Goal: Transaction & Acquisition: Subscribe to service/newsletter

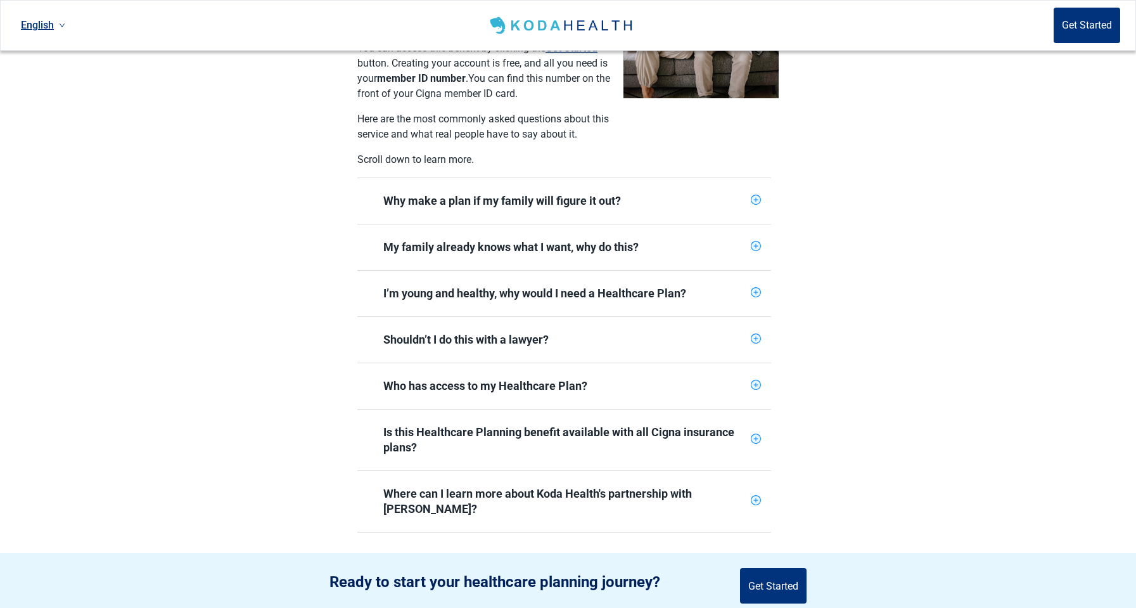
scroll to position [399, 0]
click at [761, 181] on div "Why make a plan if my family will figure it out?" at bounding box center [564, 200] width 414 height 46
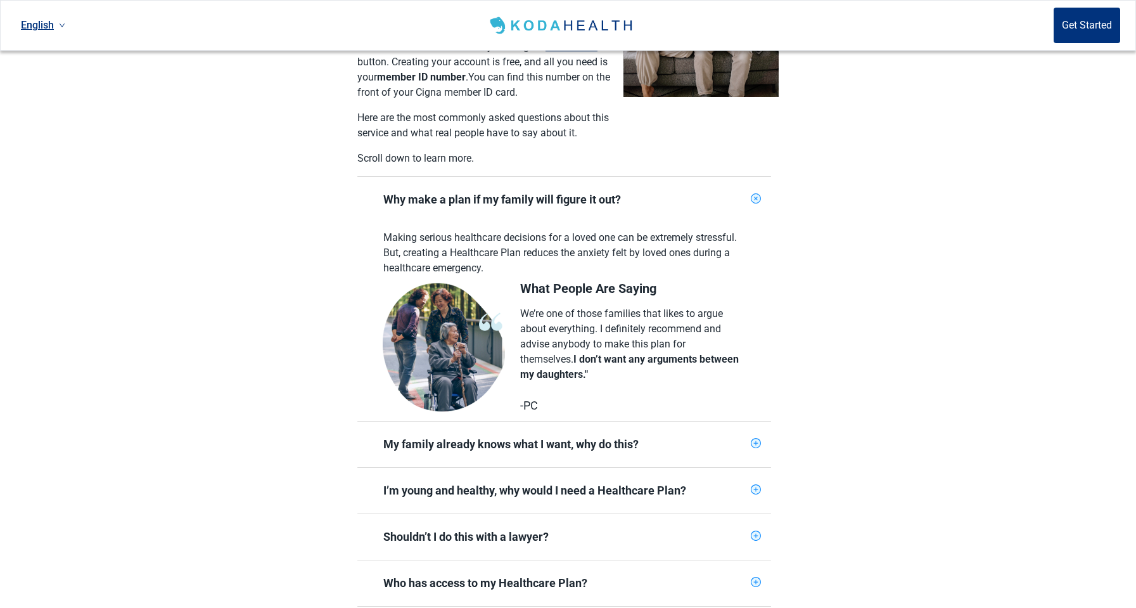
click at [750, 439] on div "My family already knows what I want, why do this?" at bounding box center [564, 444] width 414 height 46
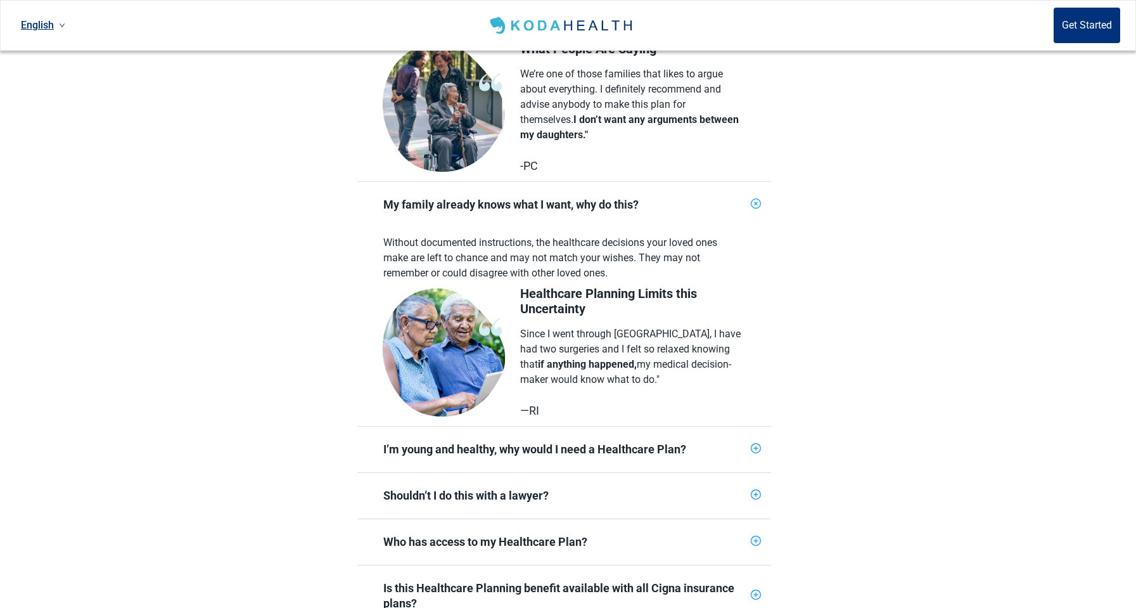
scroll to position [644, 0]
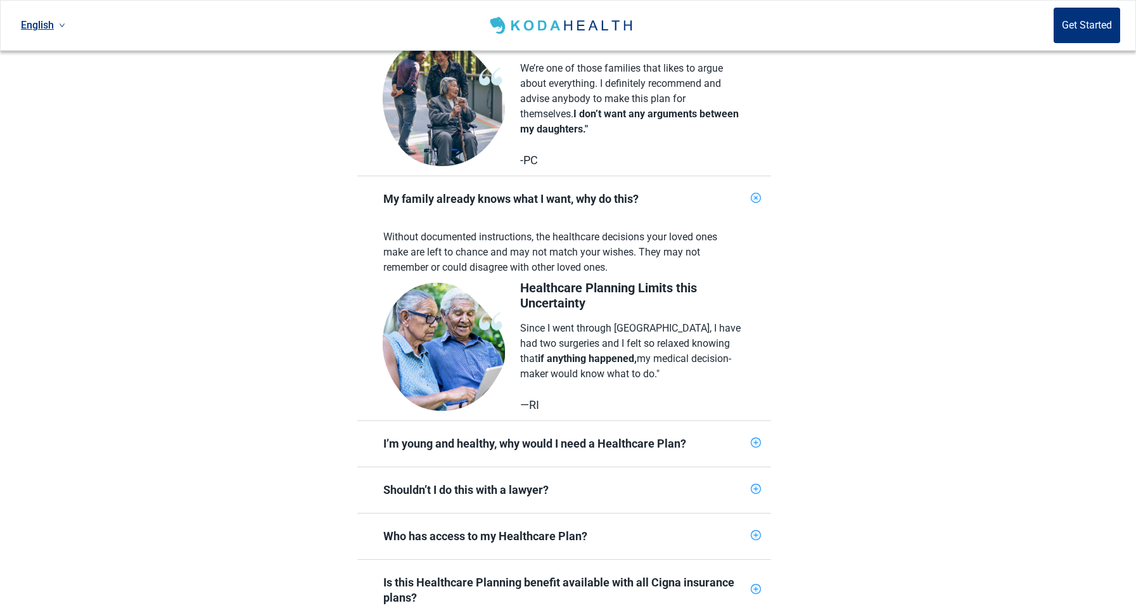
click at [890, 461] on section "Plan your health in advance. Cigna is thrilled to offer you access to Healthcar…" at bounding box center [568, 181] width 1136 height 1002
click at [761, 421] on div "I’m young and healthy, why would I need a Healthcare Plan?" at bounding box center [564, 444] width 414 height 46
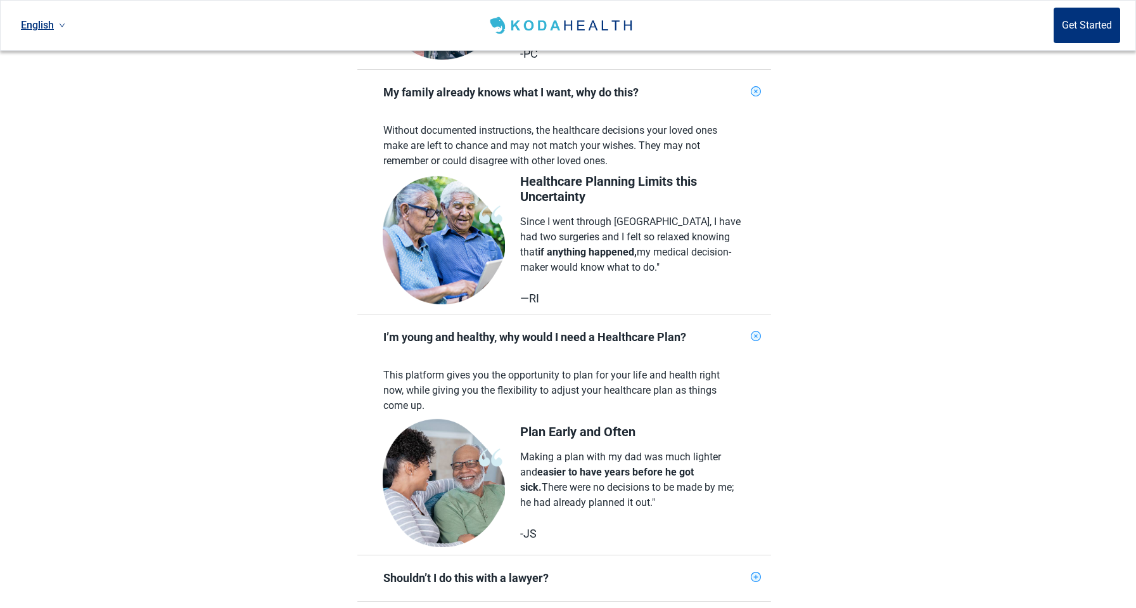
scroll to position [754, 0]
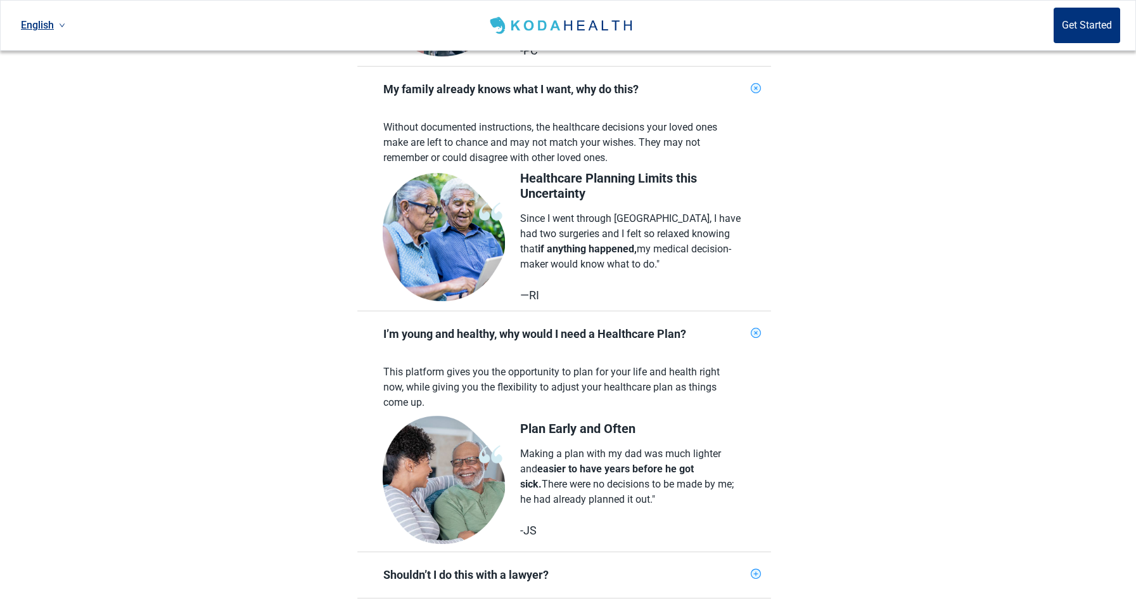
click at [899, 591] on section "Plan your health in advance. Cigna is thrilled to offer you access to Healthcar…" at bounding box center [568, 168] width 1136 height 1197
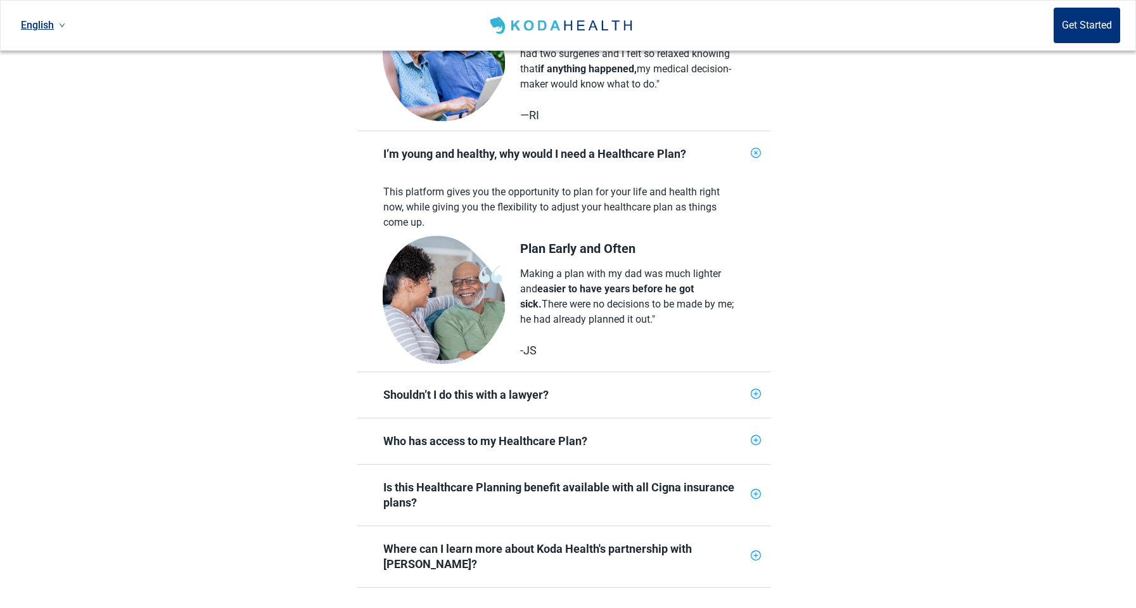
scroll to position [934, 0]
click at [769, 381] on div "Shouldn’t I do this with a lawyer?" at bounding box center [564, 394] width 414 height 46
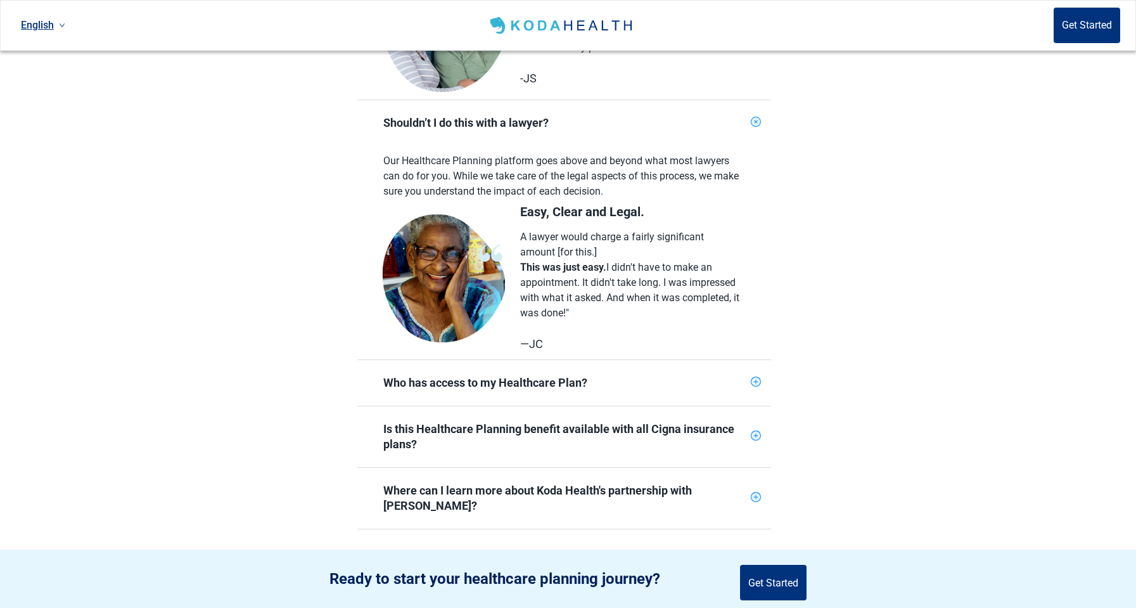
scroll to position [1207, 0]
click at [755, 375] on icon "plus-circle" at bounding box center [756, 380] width 10 height 10
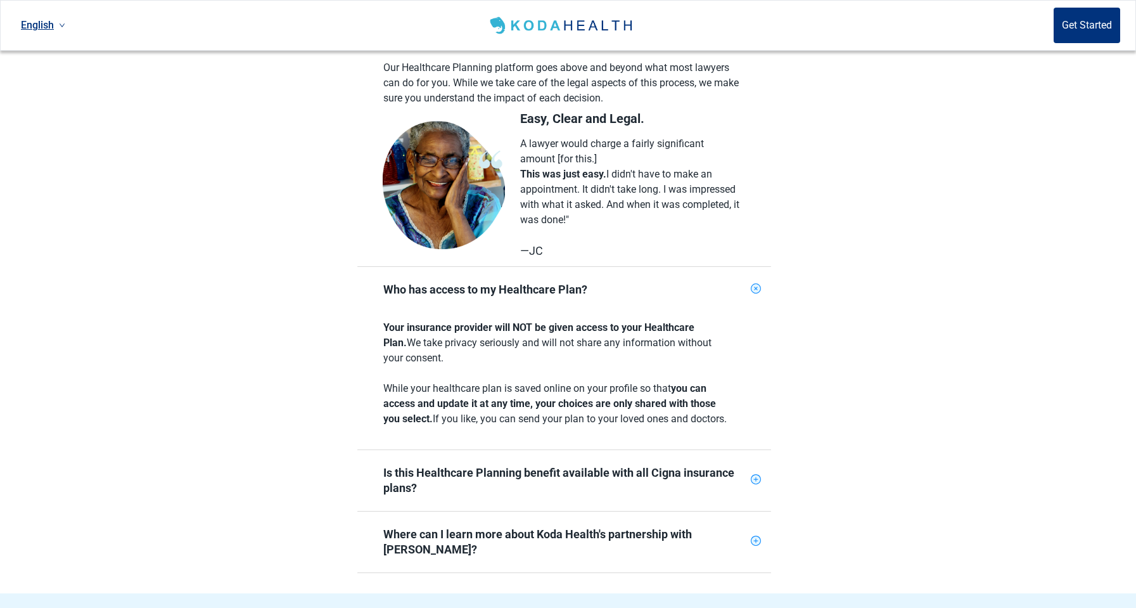
scroll to position [1300, 0]
click at [770, 495] on div "Is this Healthcare Planning benefit available with all Cigna insurance plans?" at bounding box center [564, 479] width 414 height 61
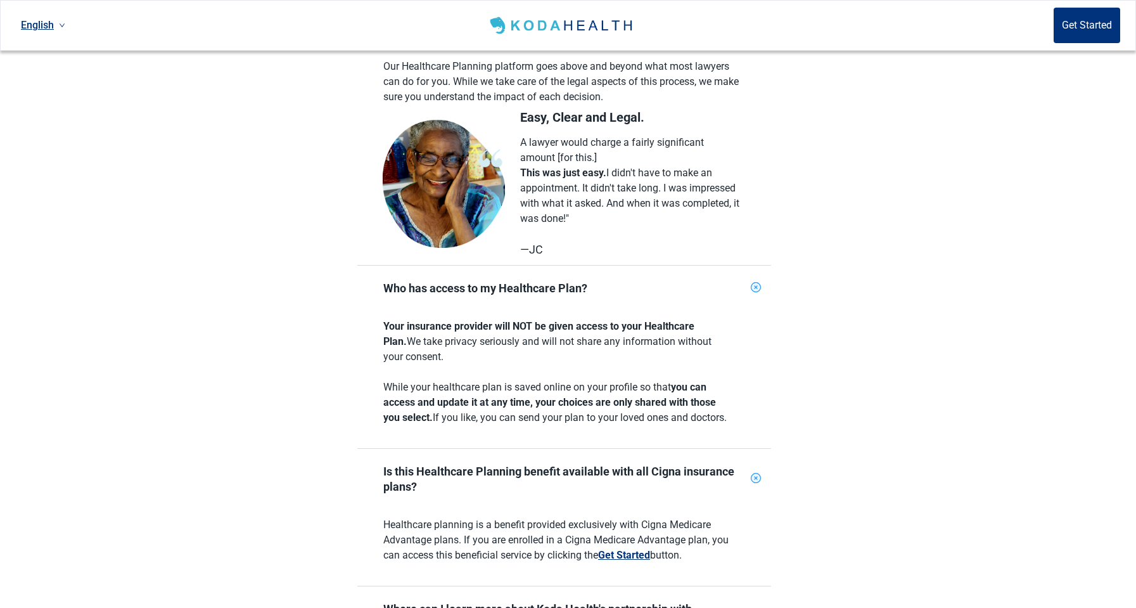
click at [767, 477] on div "Is this Healthcare Planning benefit available with all Cigna insurance plans?" at bounding box center [564, 479] width 414 height 61
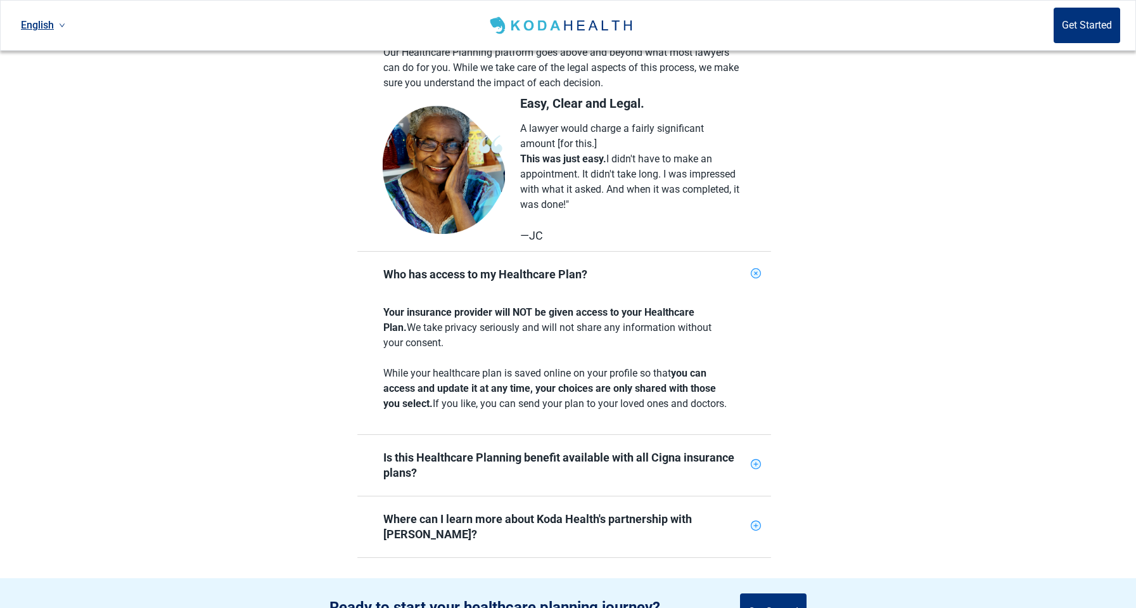
scroll to position [1316, 0]
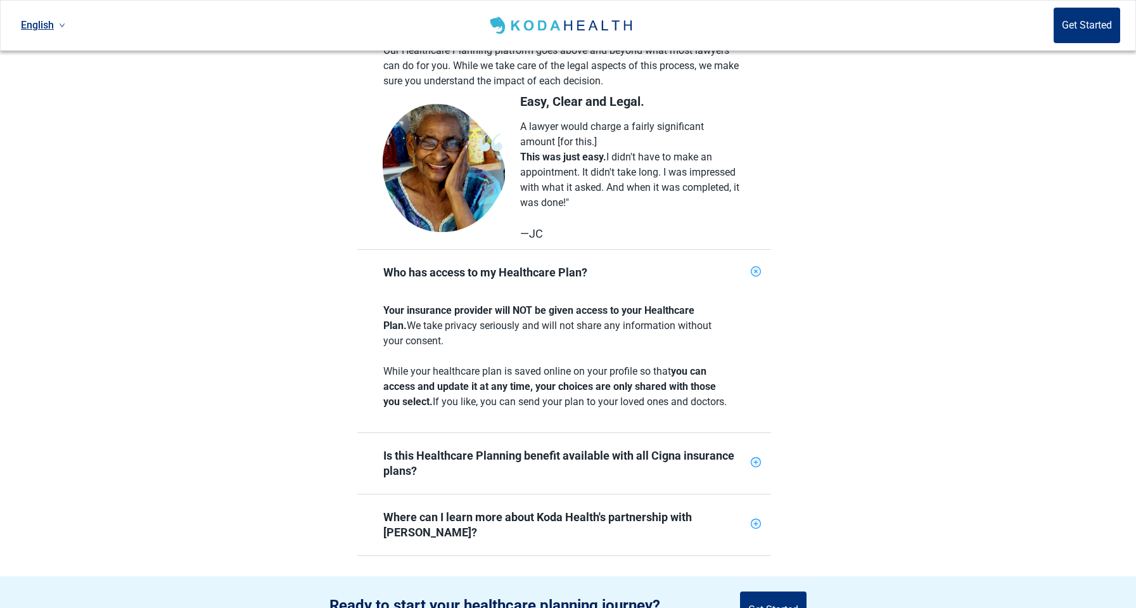
click at [754, 471] on div "Is this Healthcare Planning benefit available with all Cigna insurance plans?" at bounding box center [564, 463] width 414 height 61
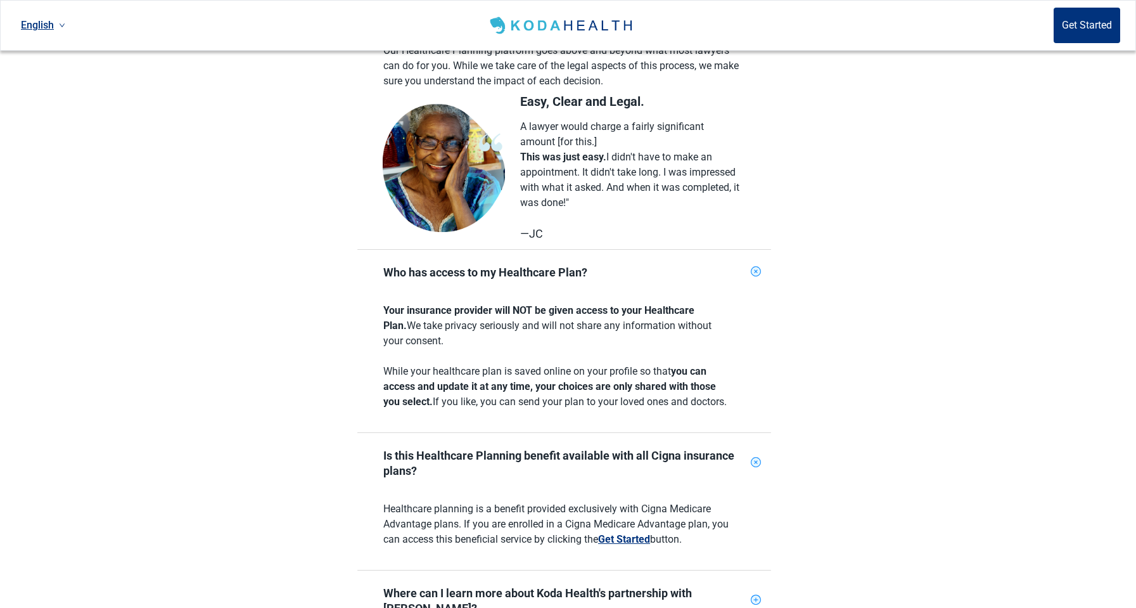
click at [754, 456] on icon "plus-circle" at bounding box center [756, 462] width 15 height 15
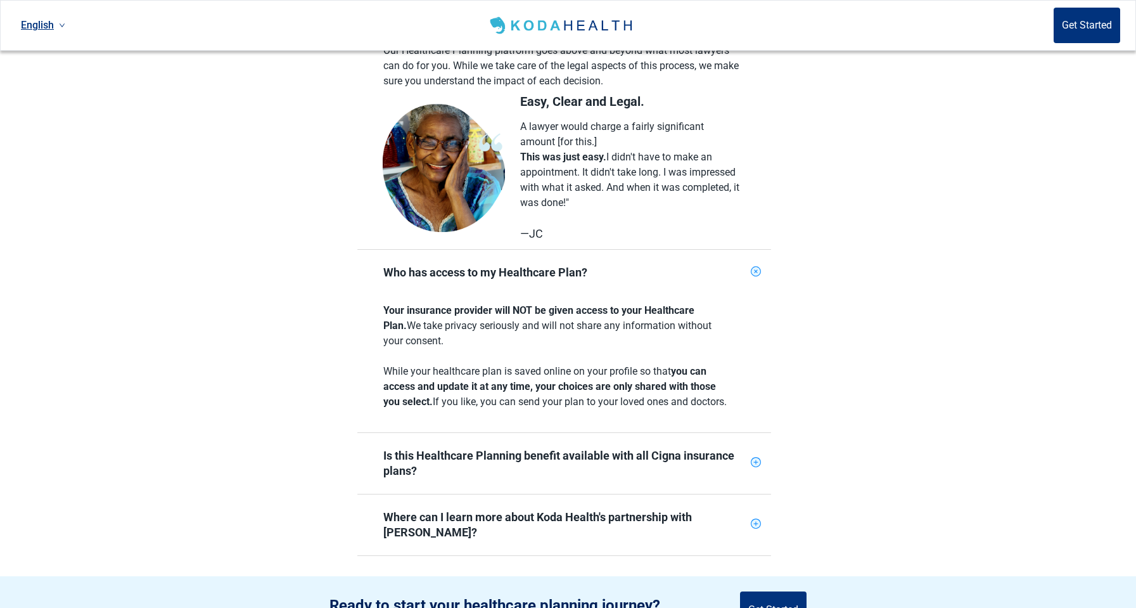
click at [753, 469] on div "Main content" at bounding box center [756, 463] width 10 height 13
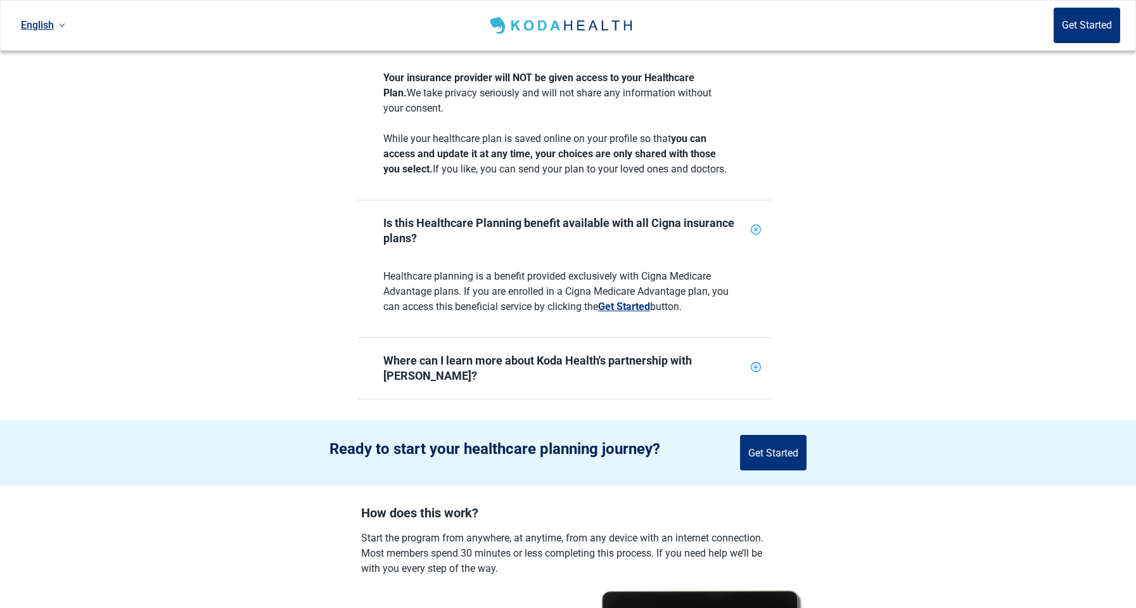
scroll to position [1551, 0]
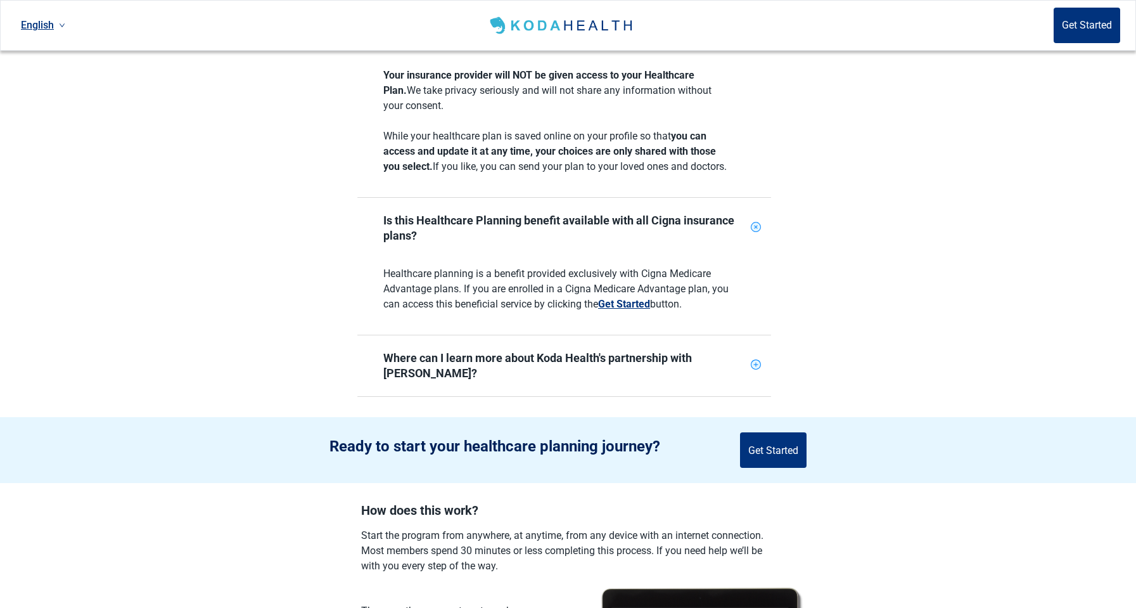
click at [749, 365] on div "Where can I learn more about Koda Health's partnership with [PERSON_NAME]?" at bounding box center [564, 365] width 414 height 61
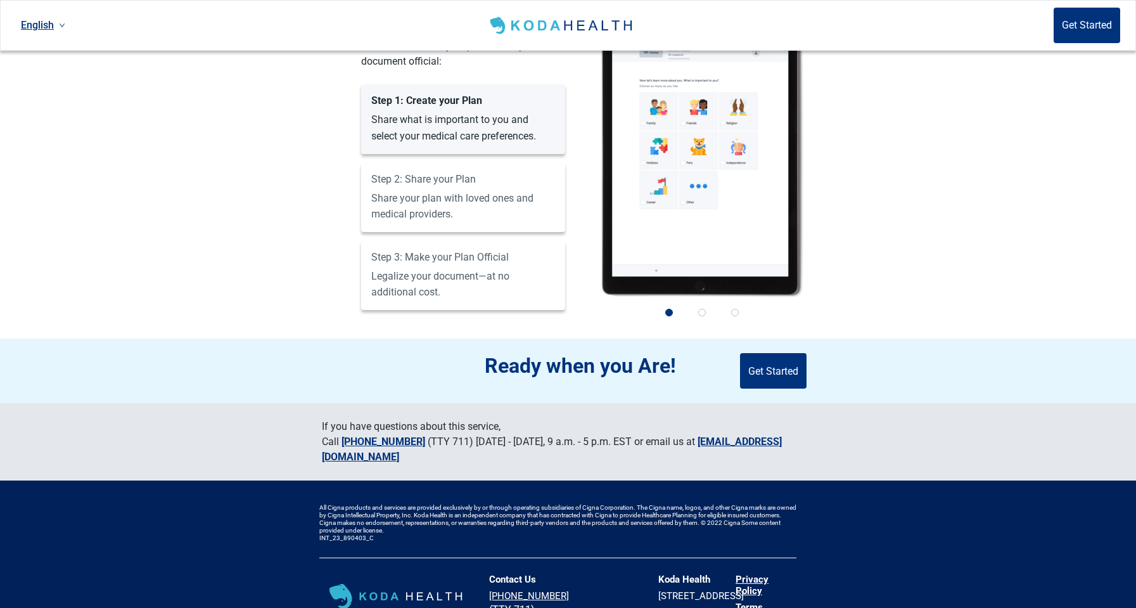
scroll to position [2205, 0]
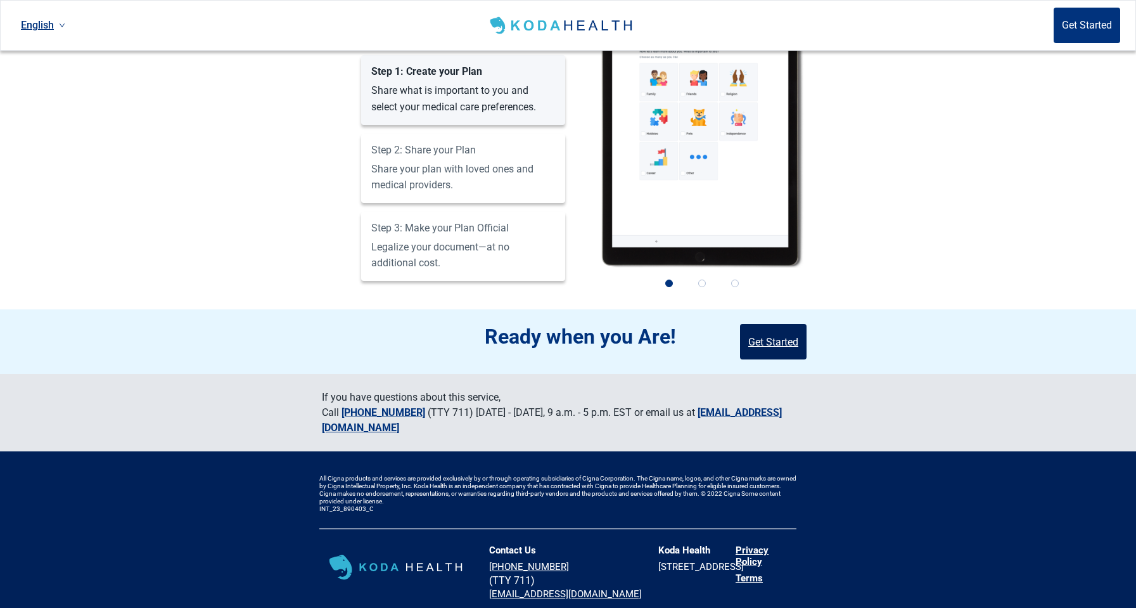
click at [784, 342] on button "Get Started" at bounding box center [773, 341] width 67 height 35
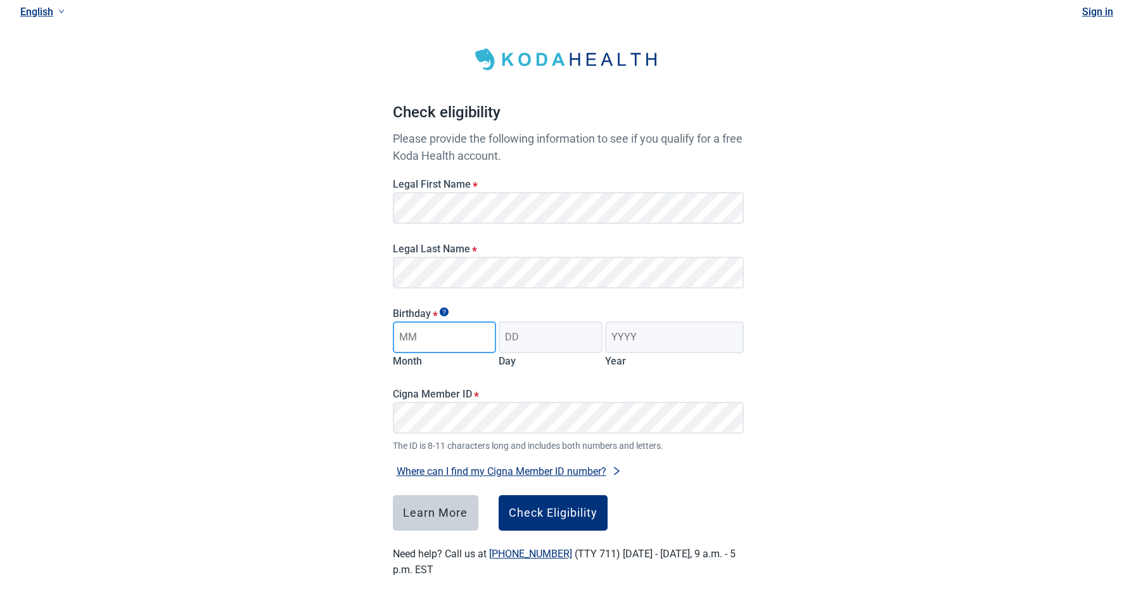
click at [441, 343] on input "Month" at bounding box center [445, 337] width 104 height 32
type input "10"
type input "15"
type input "1954"
click at [575, 507] on div "Check Eligibility" at bounding box center [553, 512] width 89 height 13
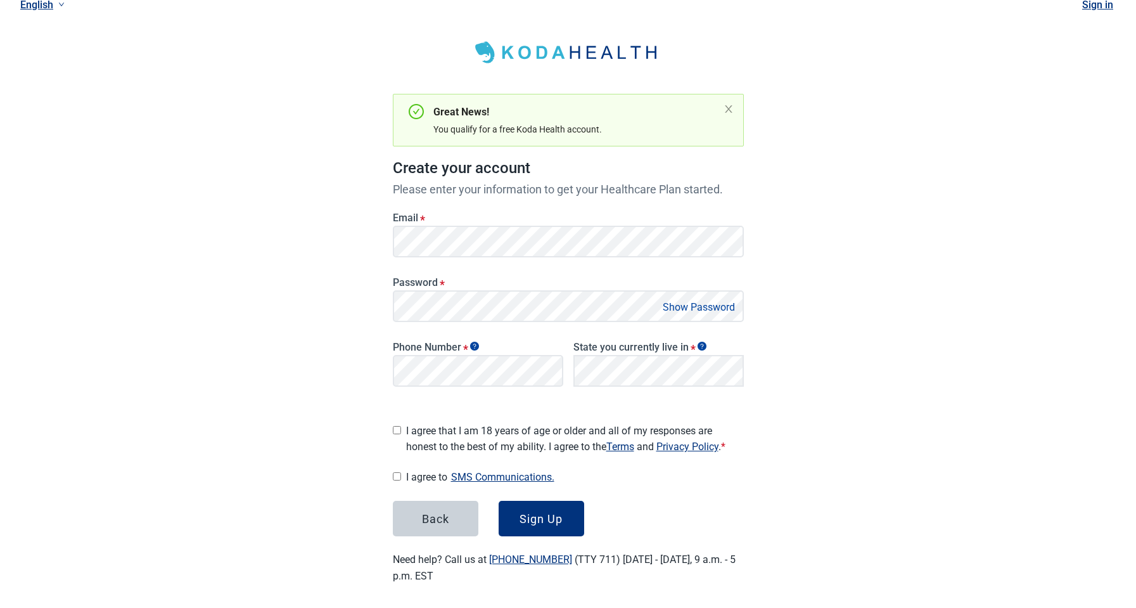
scroll to position [41, 0]
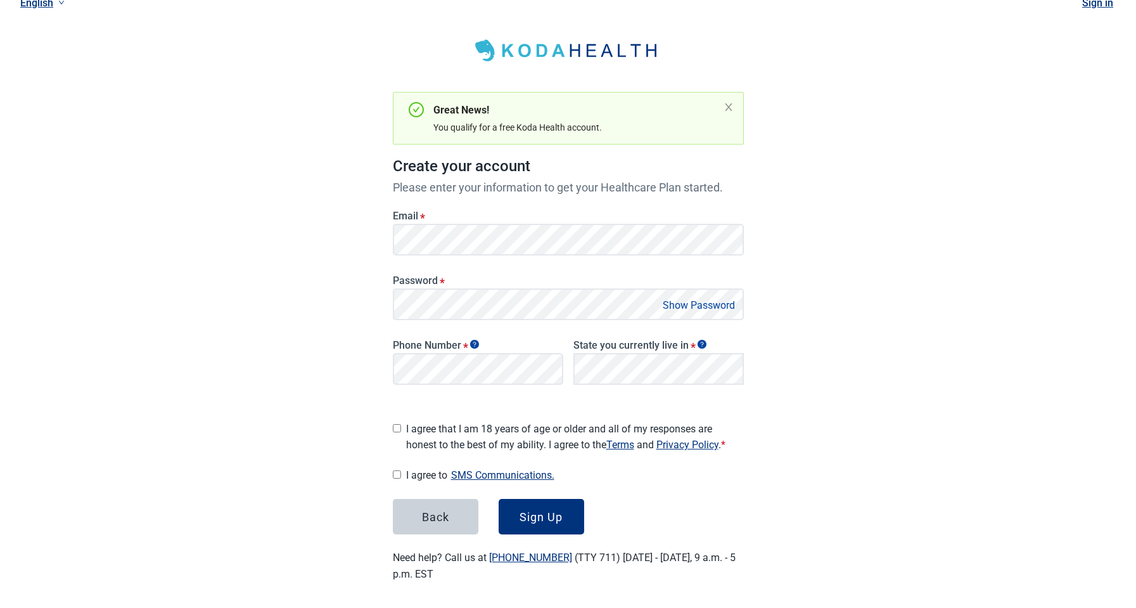
click at [393, 459] on form "Email * Password * Show Password Phone Number * State you currently live in * L…" at bounding box center [568, 365] width 351 height 339
click at [398, 424] on input "I agree that I am 18 years of age or older and all of my responses are honest t…" at bounding box center [397, 428] width 8 height 8
checkbox input "true"
click at [730, 305] on button "Show Password" at bounding box center [699, 304] width 80 height 17
click at [858, 294] on div "Have Questions about Healthcare Planning? Learn More Here English Sign in Great…" at bounding box center [568, 285] width 1136 height 653
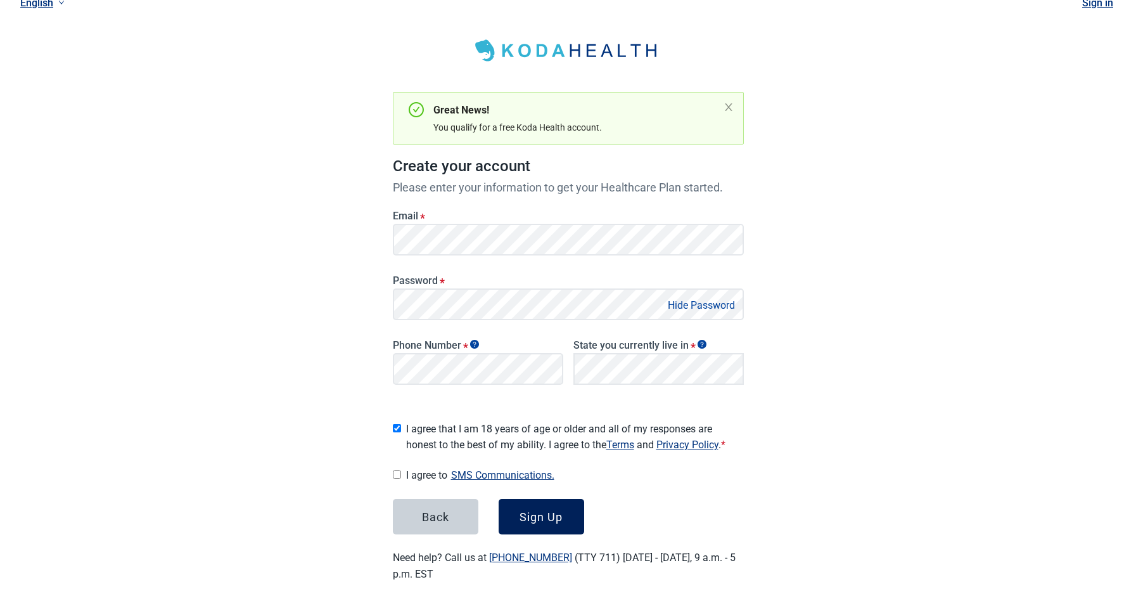
click at [557, 518] on div "Sign Up" at bounding box center [540, 516] width 43 height 13
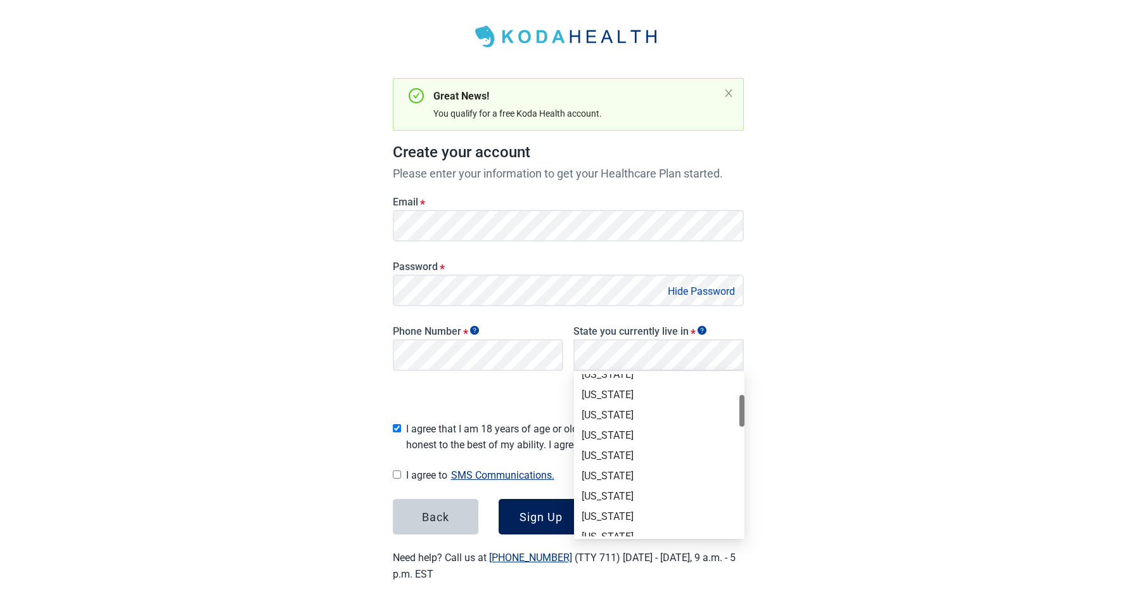
scroll to position [111, 0]
click at [623, 476] on div "[US_STATE]" at bounding box center [659, 475] width 155 height 14
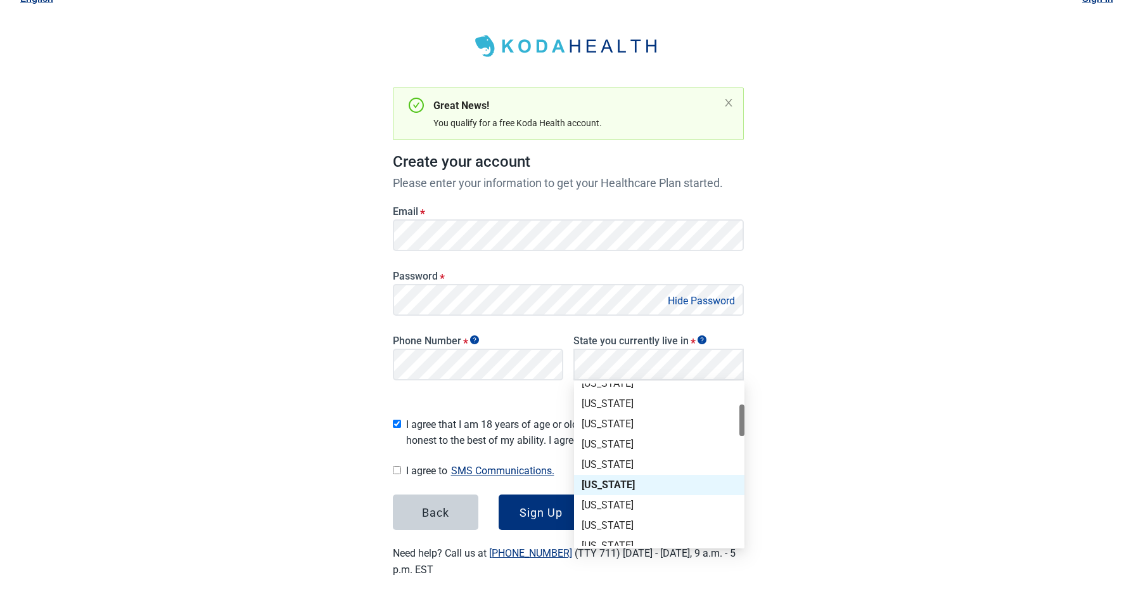
scroll to position [41, 0]
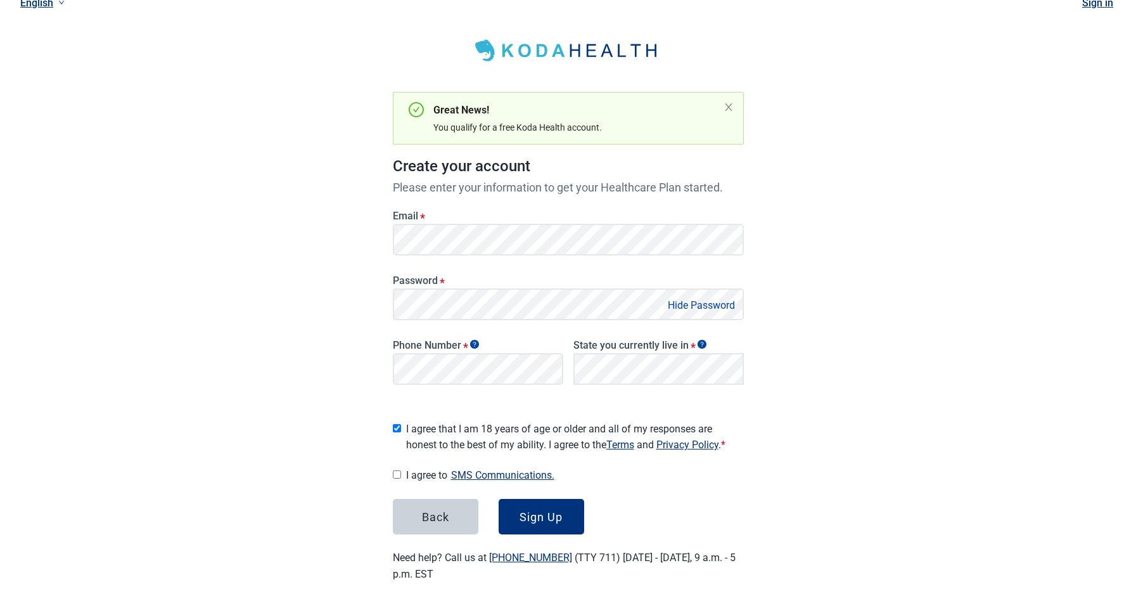
click at [540, 479] on button "SMS Communications." at bounding box center [502, 474] width 111 height 17
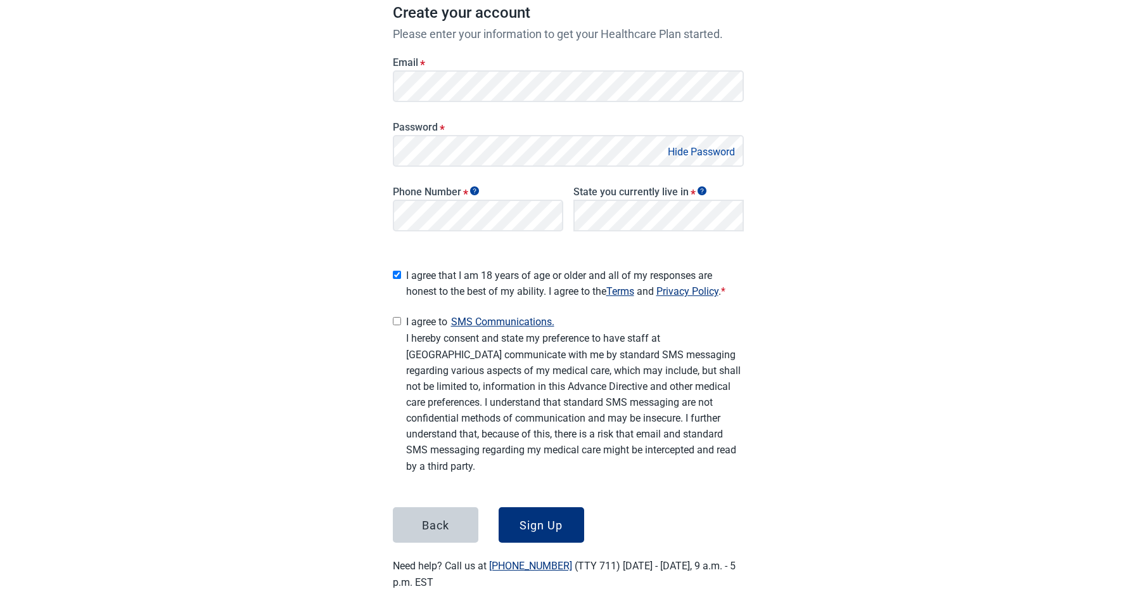
scroll to position [203, 0]
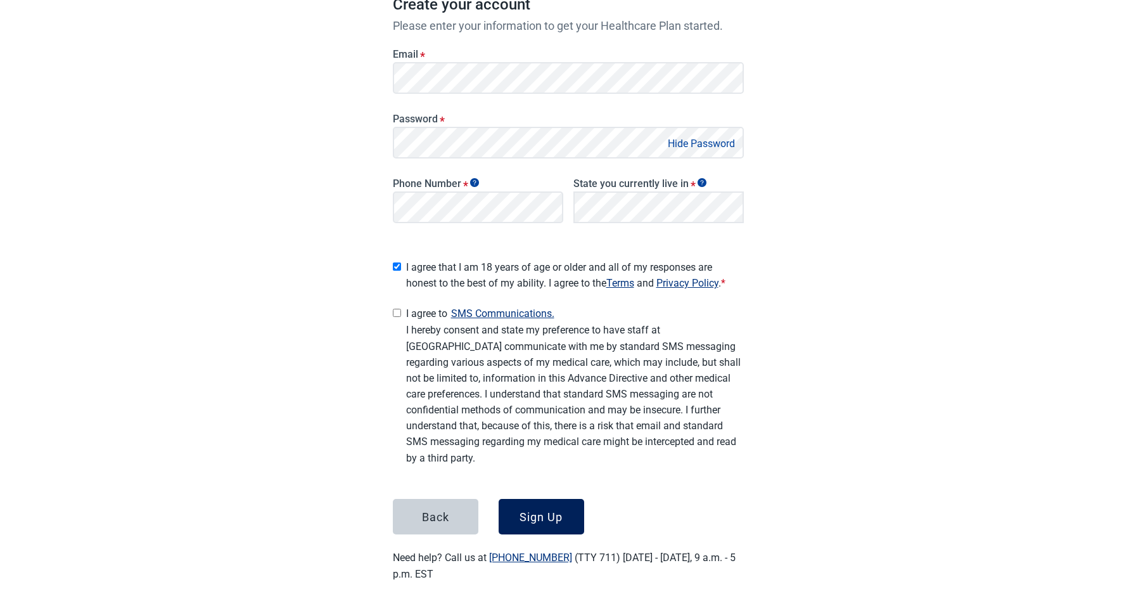
click at [561, 517] on div "Sign Up" at bounding box center [540, 516] width 43 height 13
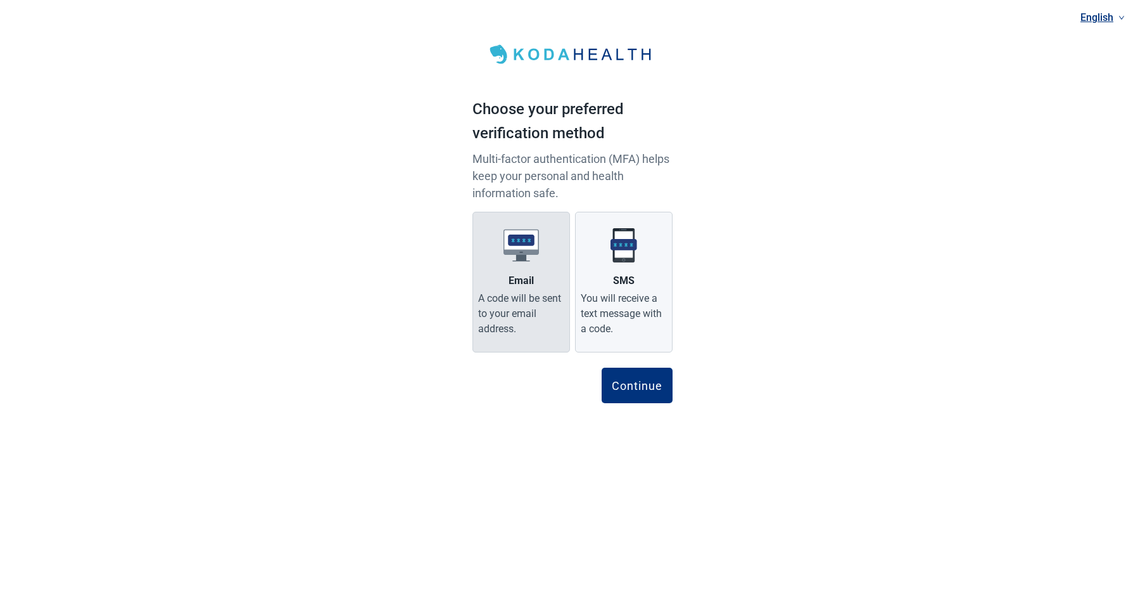
click at [506, 288] on label "Email A code will be sent to your email address." at bounding box center [522, 282] width 98 height 141
click at [0, 0] on input "Email A code will be sent to your email address." at bounding box center [0, 0] width 0 height 0
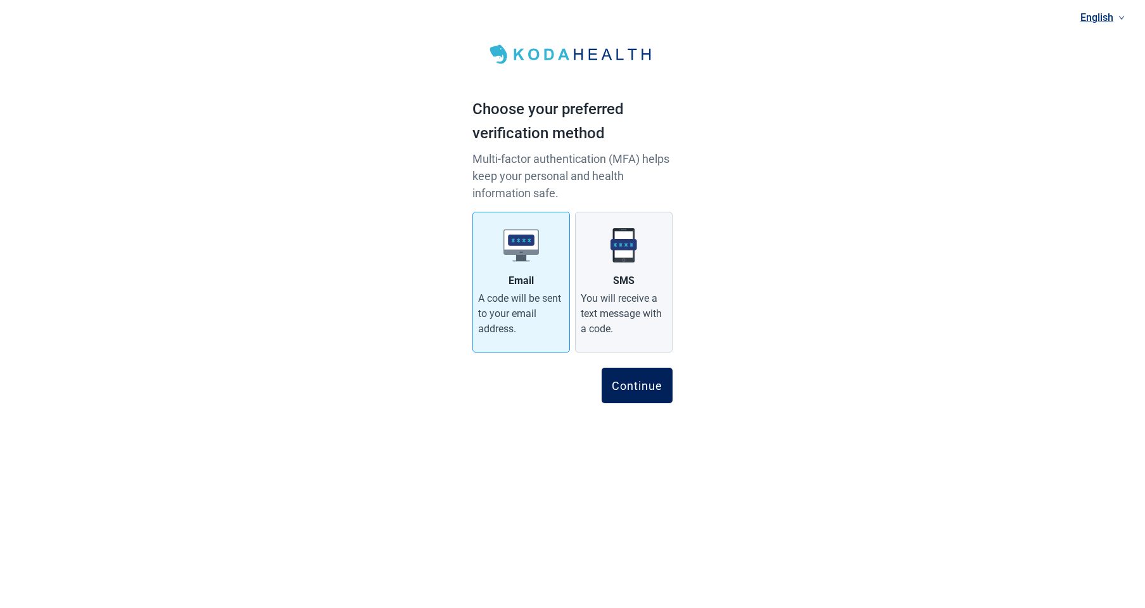
click at [639, 389] on div "Continue" at bounding box center [637, 385] width 51 height 13
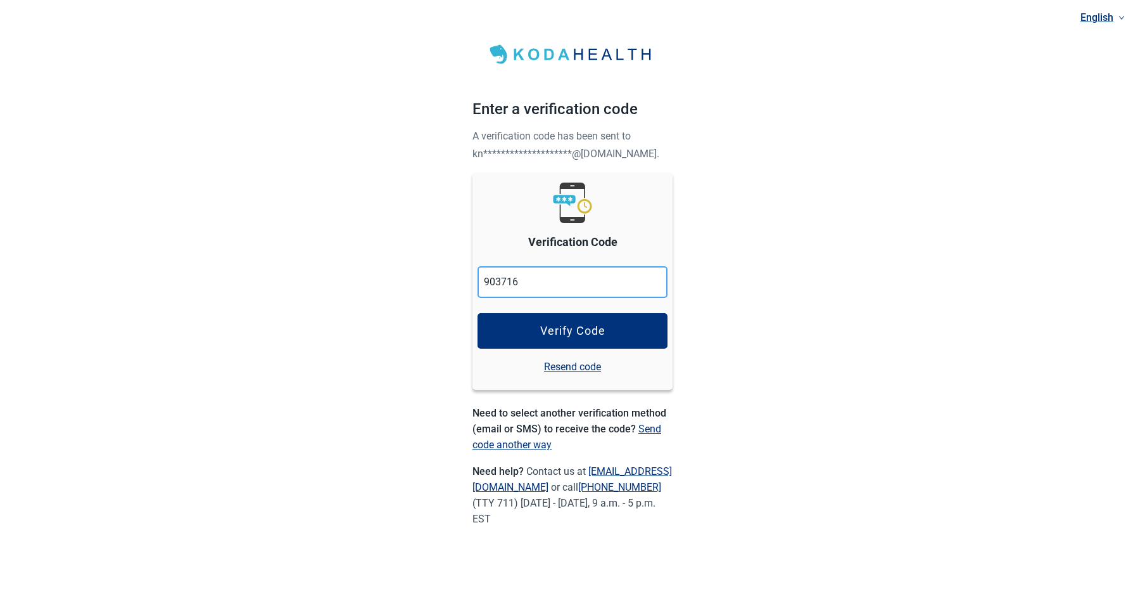
type input "903716"
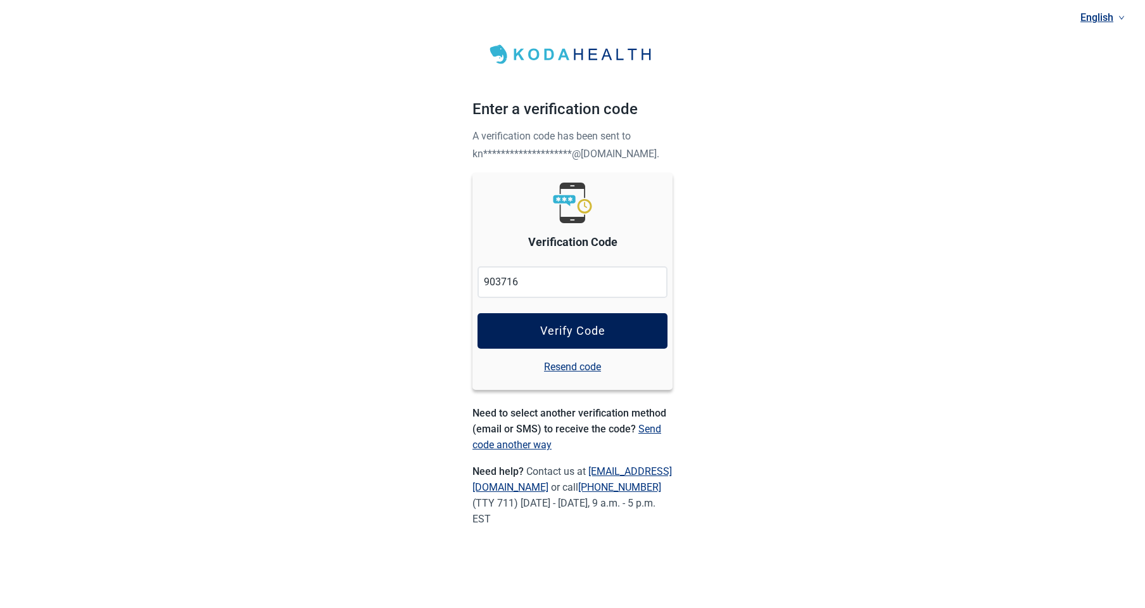
click at [627, 326] on button "Verify Code" at bounding box center [573, 330] width 190 height 35
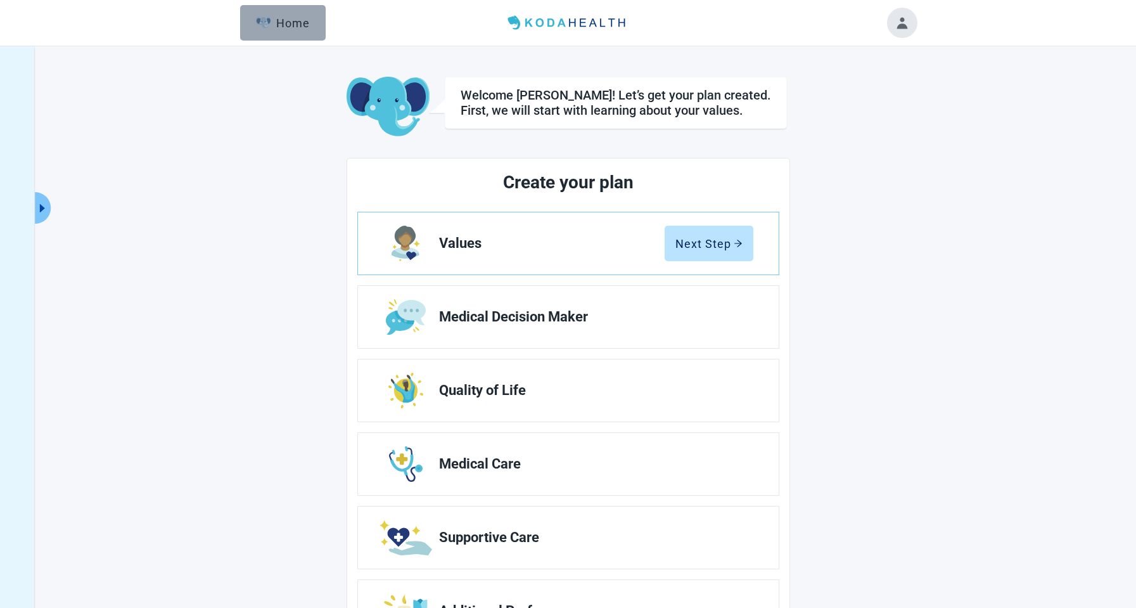
click at [302, 29] on div "Home" at bounding box center [283, 22] width 54 height 13
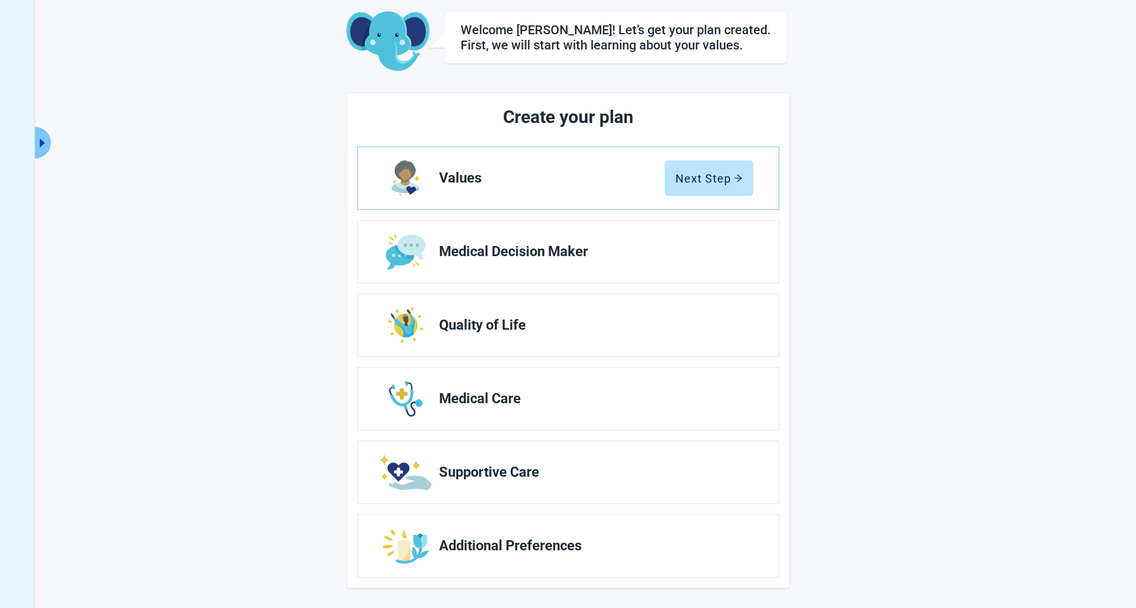
scroll to position [66, 0]
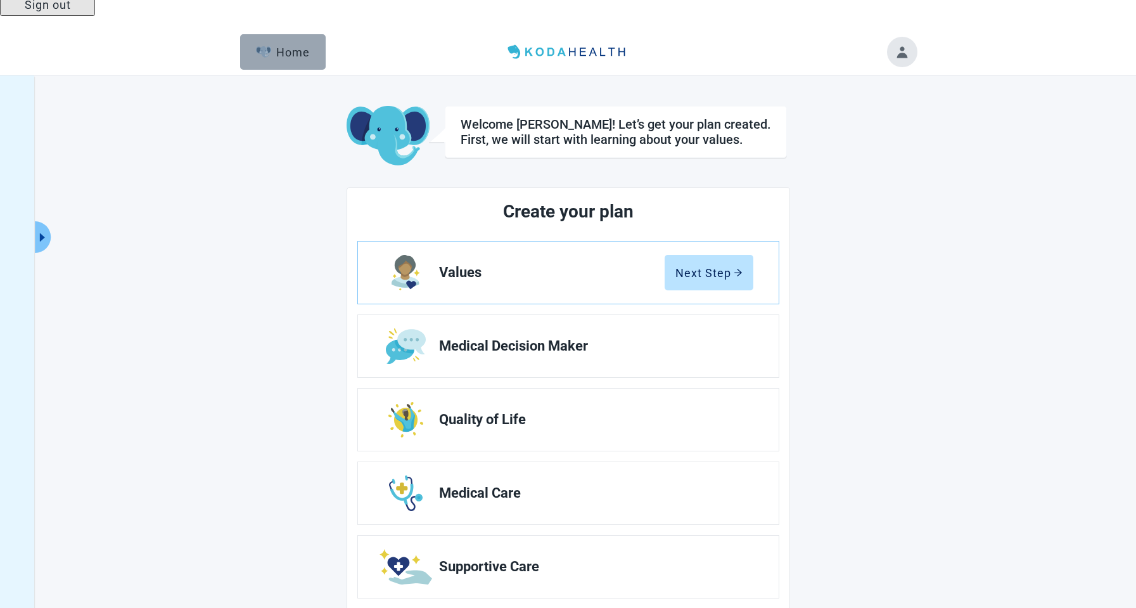
click at [240, 34] on button "Home" at bounding box center [283, 51] width 86 height 35
